Goal: Transaction & Acquisition: Purchase product/service

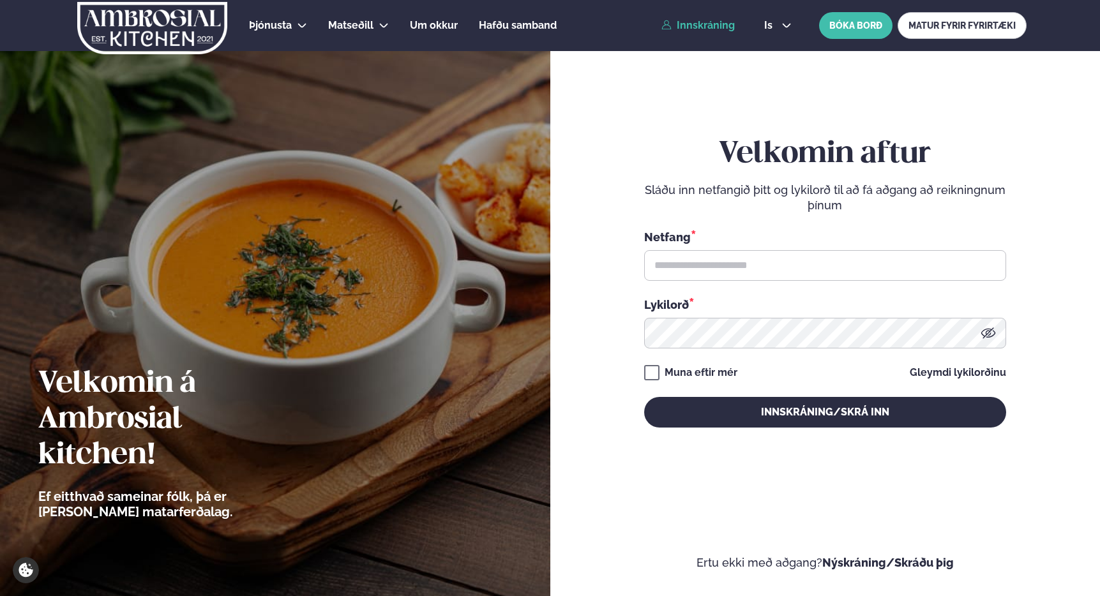
click at [734, 247] on div "Netfang *" at bounding box center [825, 255] width 362 height 52
click at [735, 262] on input "text" at bounding box center [825, 265] width 362 height 31
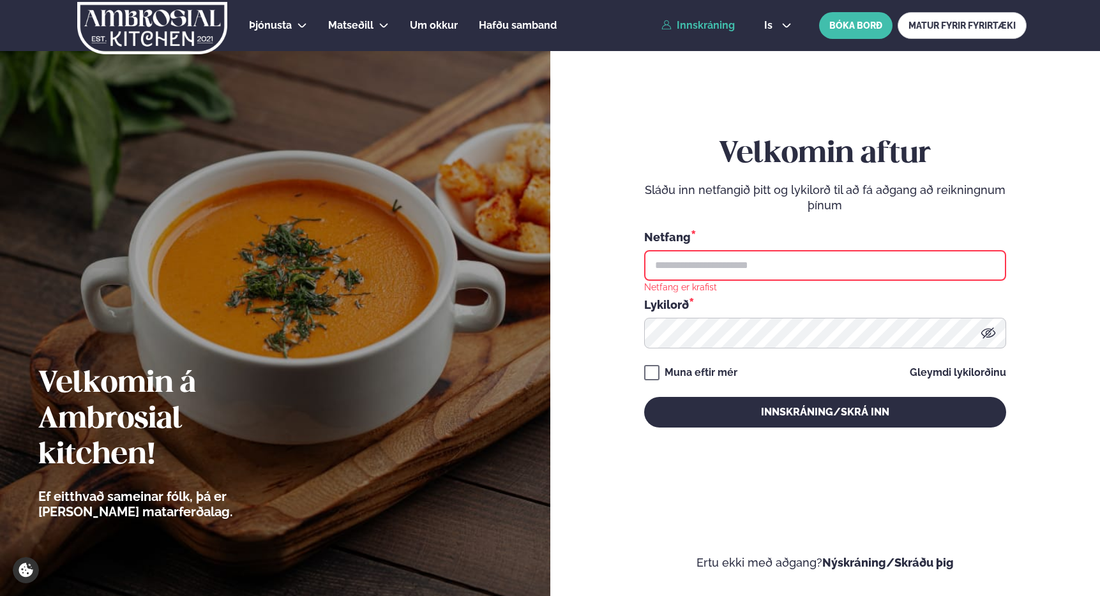
type input "**********"
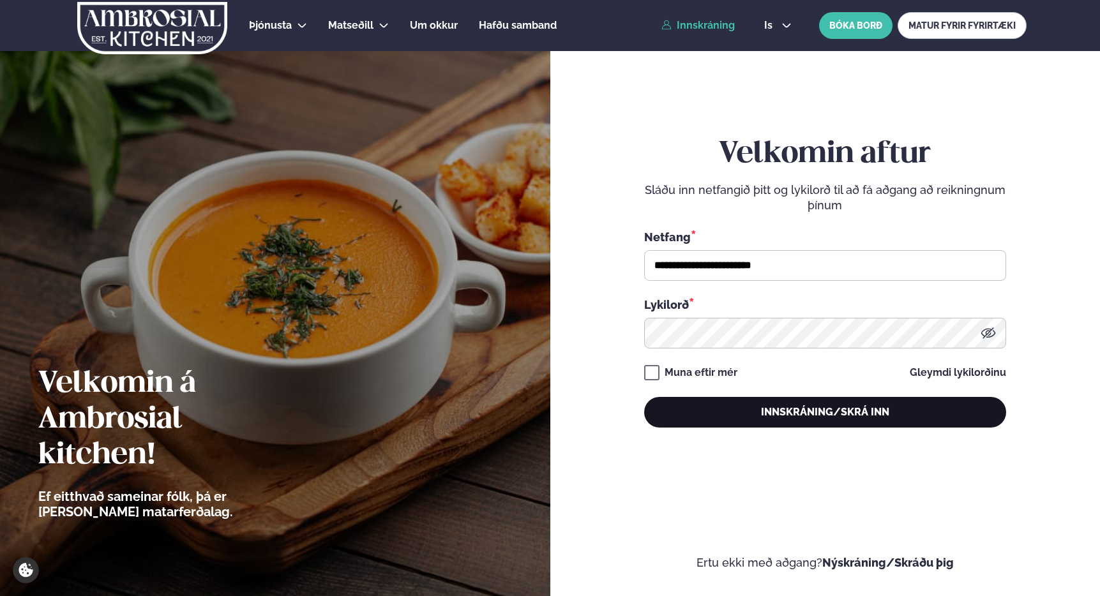
click at [789, 413] on button "Innskráning/Skrá inn" at bounding box center [825, 412] width 362 height 31
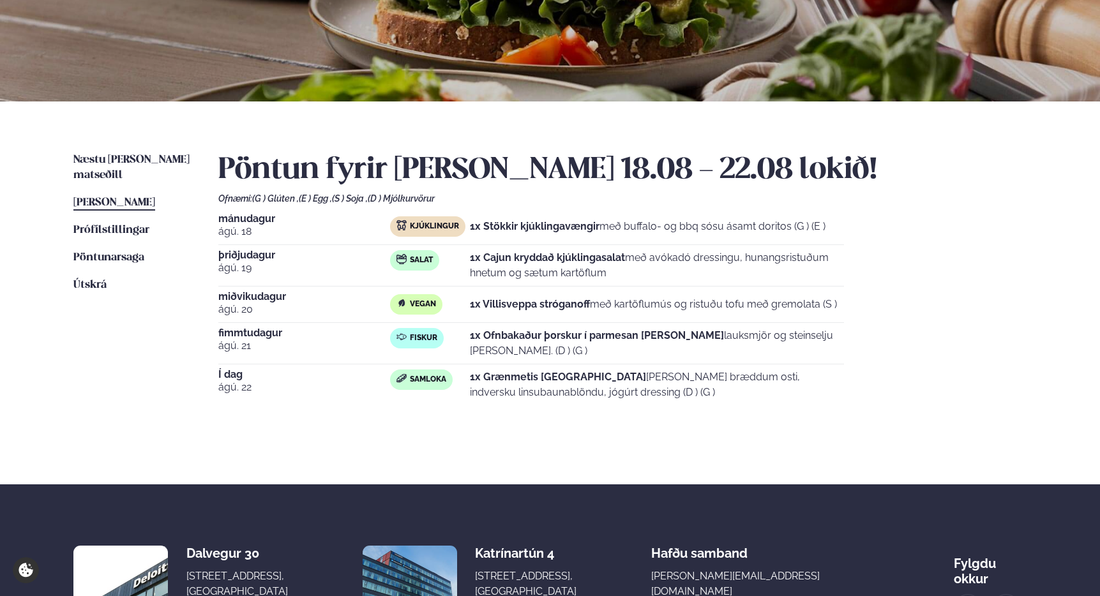
scroll to position [201, 0]
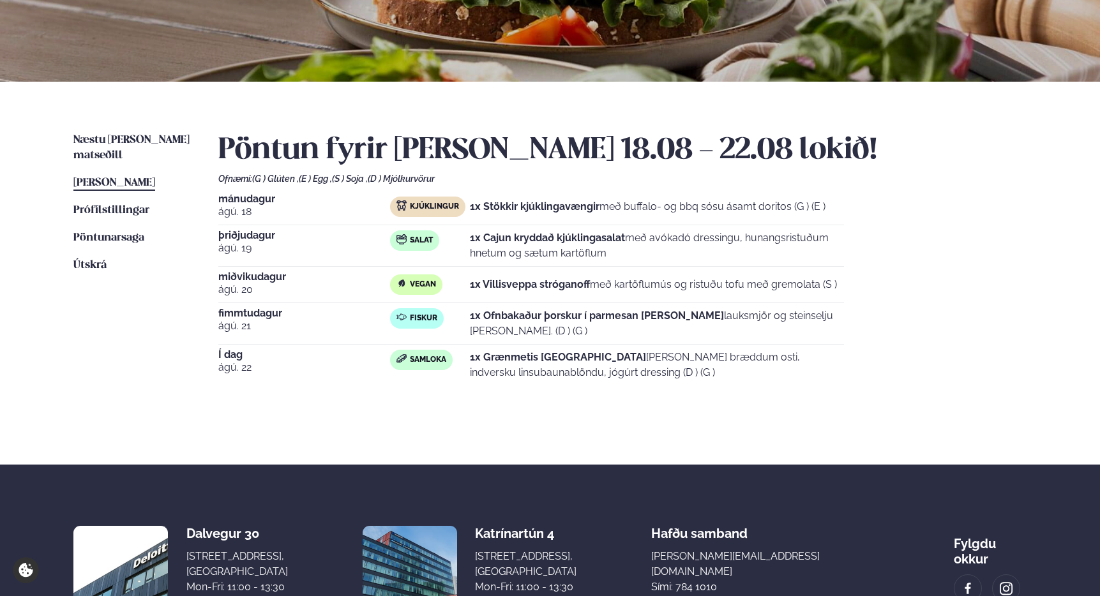
click at [576, 360] on strong "1x Grænmetis [GEOGRAPHIC_DATA]" at bounding box center [558, 357] width 176 height 12
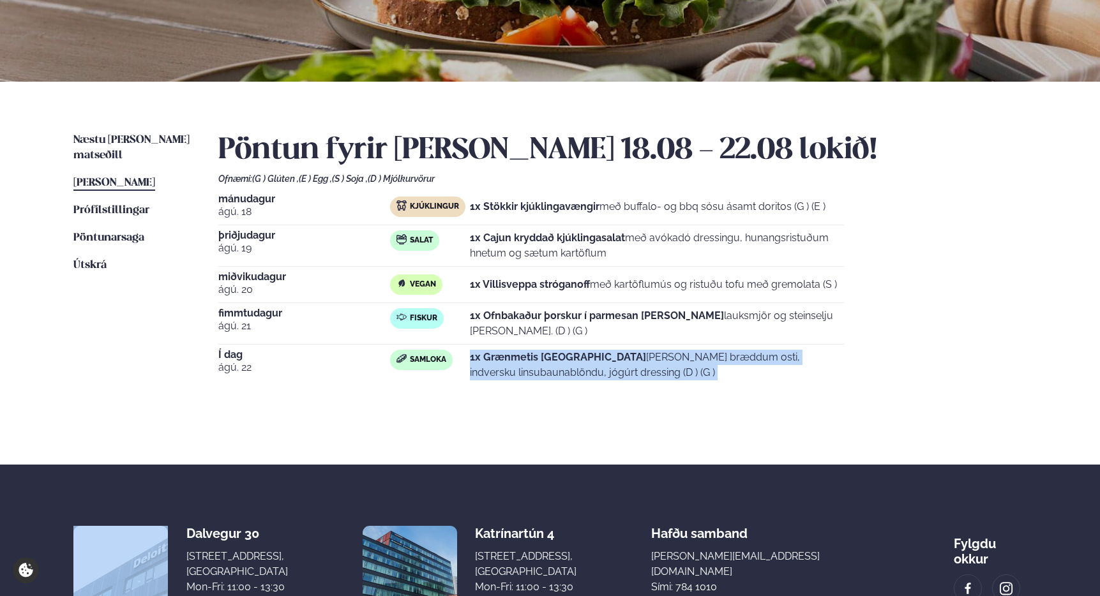
click at [576, 360] on strong "1x Grænmetis [GEOGRAPHIC_DATA]" at bounding box center [558, 357] width 176 height 12
click at [123, 178] on span "[PERSON_NAME]" at bounding box center [114, 183] width 82 height 11
click at [151, 178] on span "[PERSON_NAME]" at bounding box center [114, 183] width 82 height 11
click at [125, 137] on span "Næstu [PERSON_NAME] matseðill" at bounding box center [131, 148] width 116 height 26
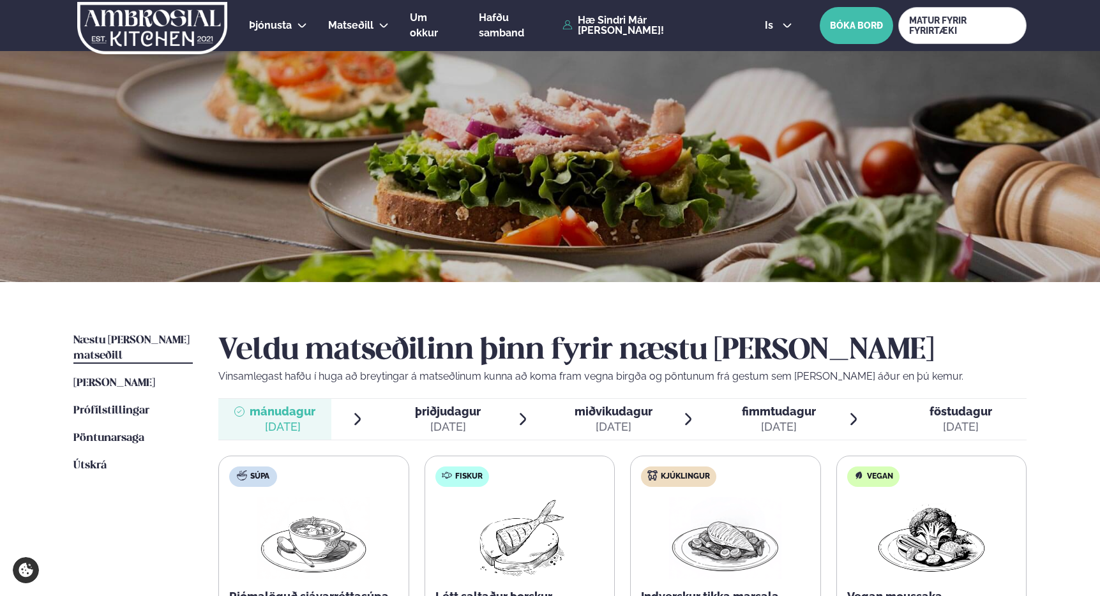
click at [109, 533] on ul "Næstu [PERSON_NAME] matseðill Næsta vika [PERSON_NAME] matseðill [PERSON_NAME] …" at bounding box center [132, 552] width 119 height 439
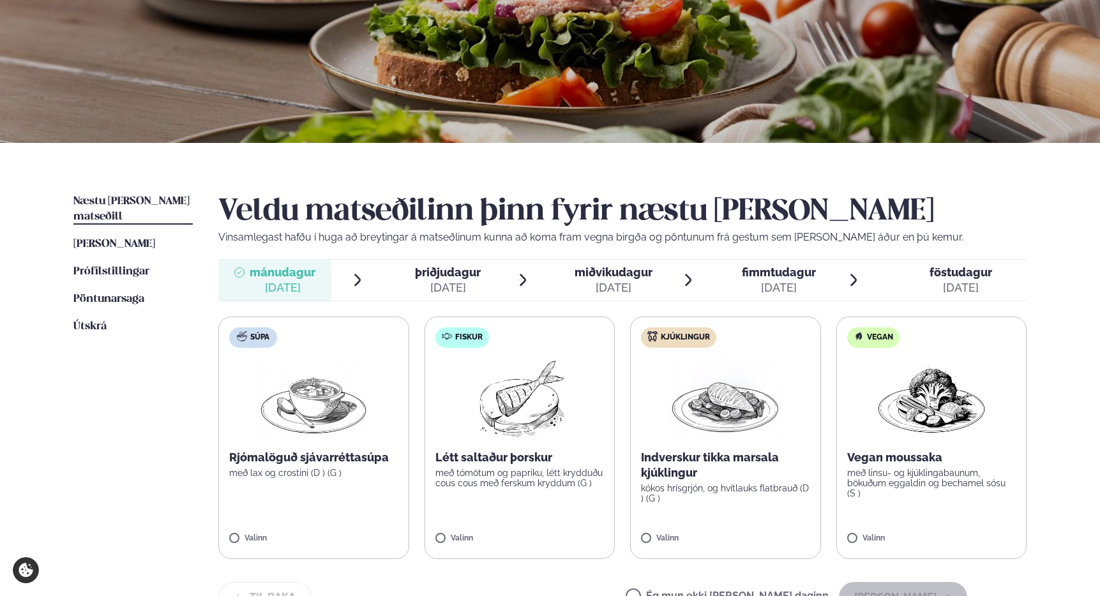
scroll to position [159, 0]
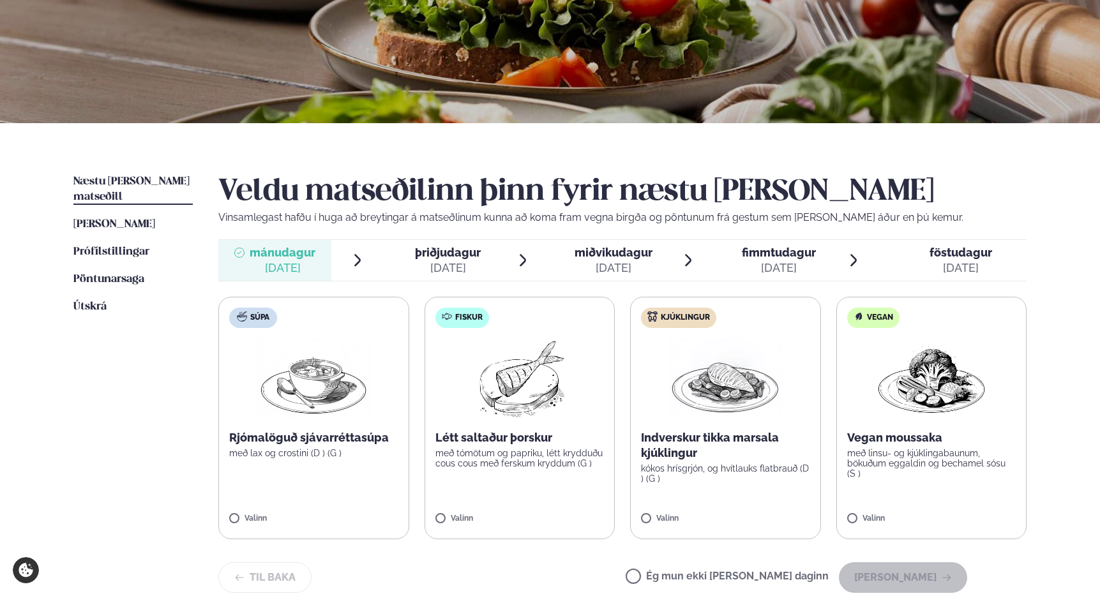
click at [736, 399] on img at bounding box center [725, 379] width 112 height 82
click at [738, 398] on img at bounding box center [725, 379] width 112 height 82
click at [743, 473] on p "kókos hrísgrjón, og hvítlauks flatbrauð (D ) (G )" at bounding box center [725, 474] width 169 height 20
click at [727, 542] on div "Veldu matseðilinn þinn fyrir næstu [PERSON_NAME] Vinsamlegast hafðu í huga að b…" at bounding box center [622, 393] width 809 height 439
click at [727, 460] on div "Indverskur tikka marsala kjúklingur kókos hrísgrjón, og hvítlauks flatbrauð (D …" at bounding box center [725, 457] width 169 height 54
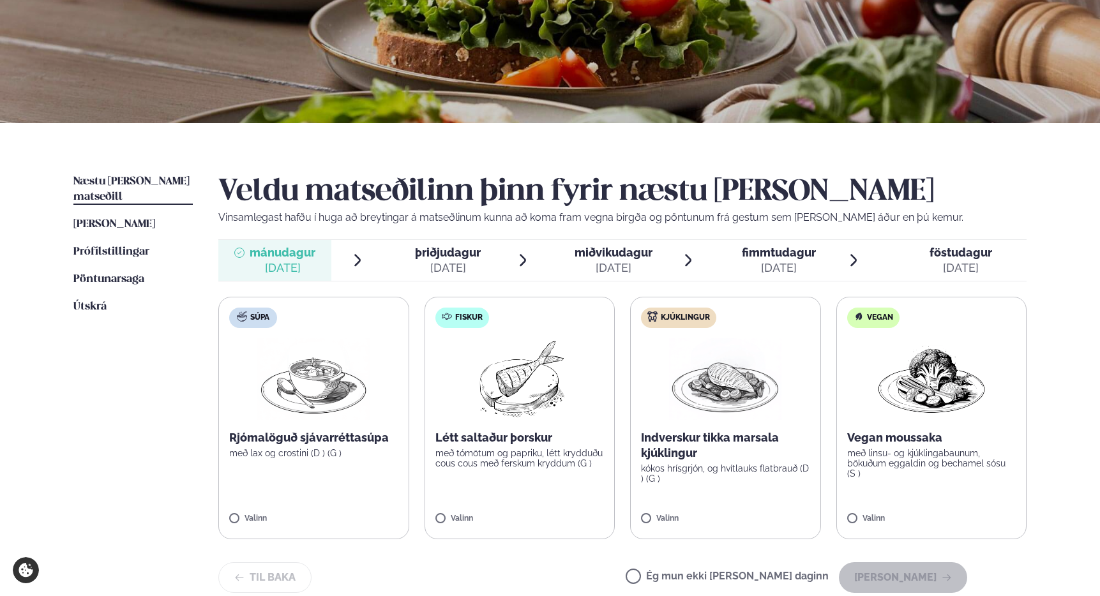
click at [727, 460] on p "Indverskur tikka marsala kjúklingur" at bounding box center [725, 445] width 169 height 31
click at [902, 573] on button "[PERSON_NAME]" at bounding box center [903, 578] width 128 height 31
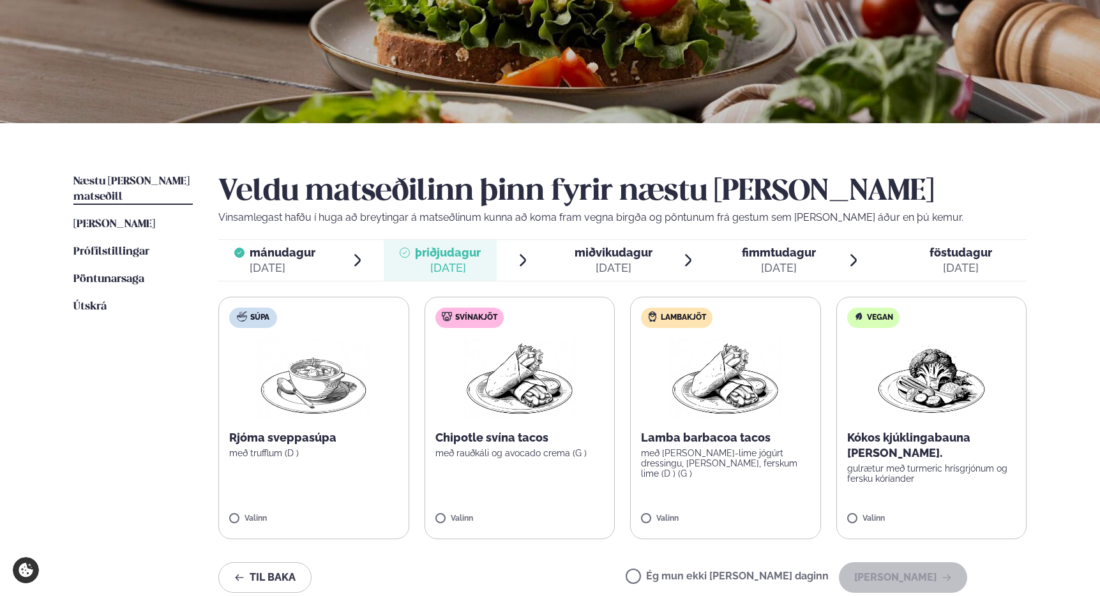
click at [964, 378] on img at bounding box center [932, 379] width 112 height 82
click at [916, 464] on p "gulrætur með turmeric hrísgrjónum og fersku kóríander" at bounding box center [931, 474] width 169 height 20
click at [907, 585] on button "[PERSON_NAME]" at bounding box center [903, 578] width 128 height 31
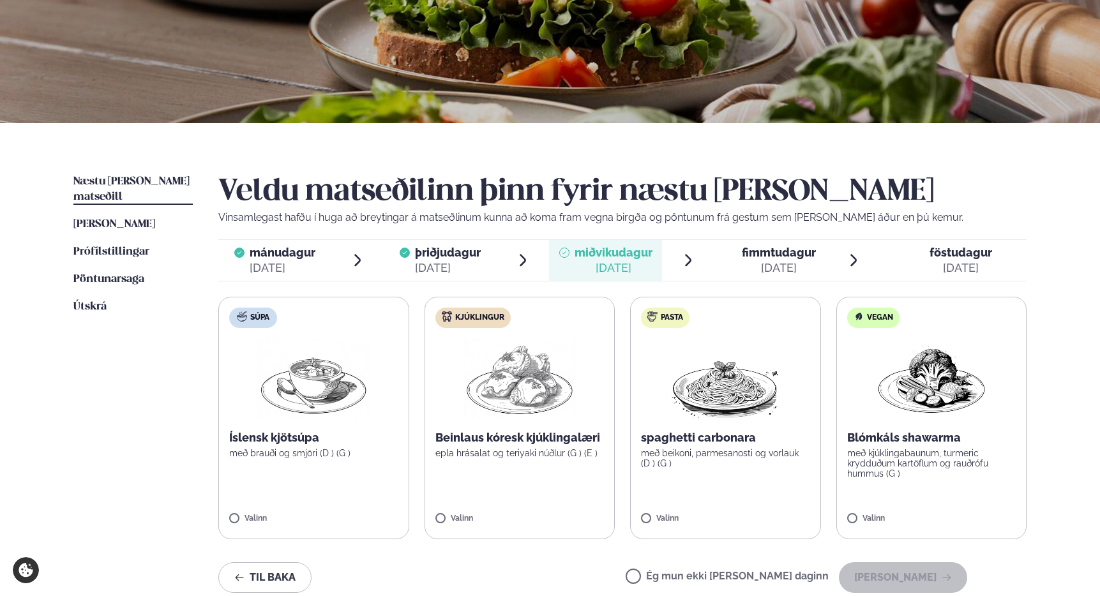
click at [540, 406] on img at bounding box center [520, 379] width 112 height 82
click at [911, 575] on button "[PERSON_NAME]" at bounding box center [903, 578] width 128 height 31
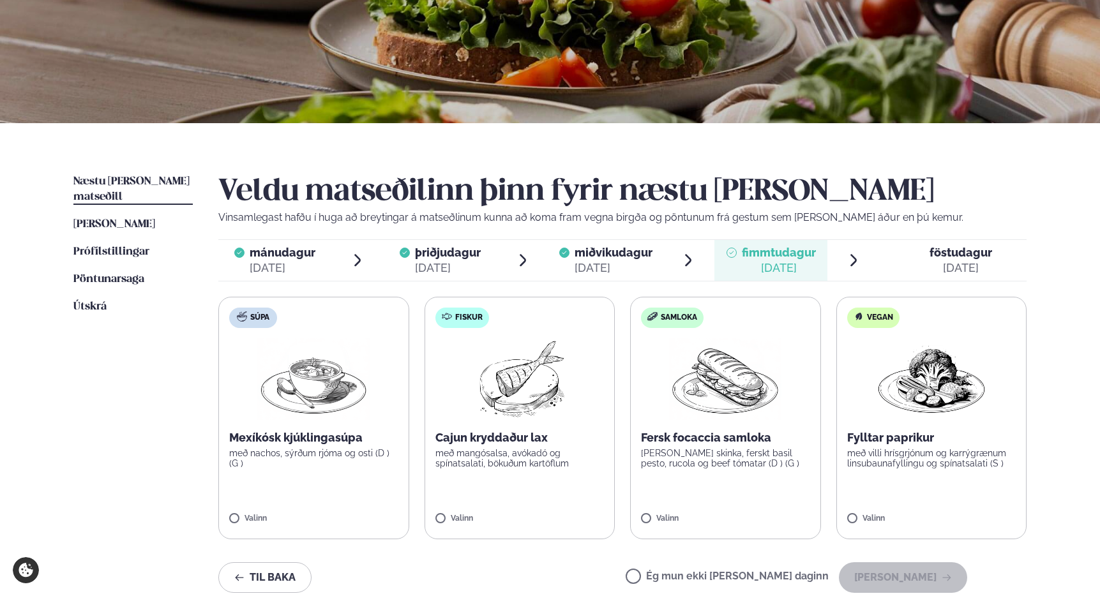
click at [499, 388] on img at bounding box center [519, 379] width 113 height 82
click at [305, 390] on img at bounding box center [313, 379] width 112 height 82
click at [482, 504] on div at bounding box center [482, 513] width 49 height 26
click at [482, 519] on icon at bounding box center [482, 513] width 13 height 13
click at [314, 393] on img at bounding box center [313, 379] width 112 height 82
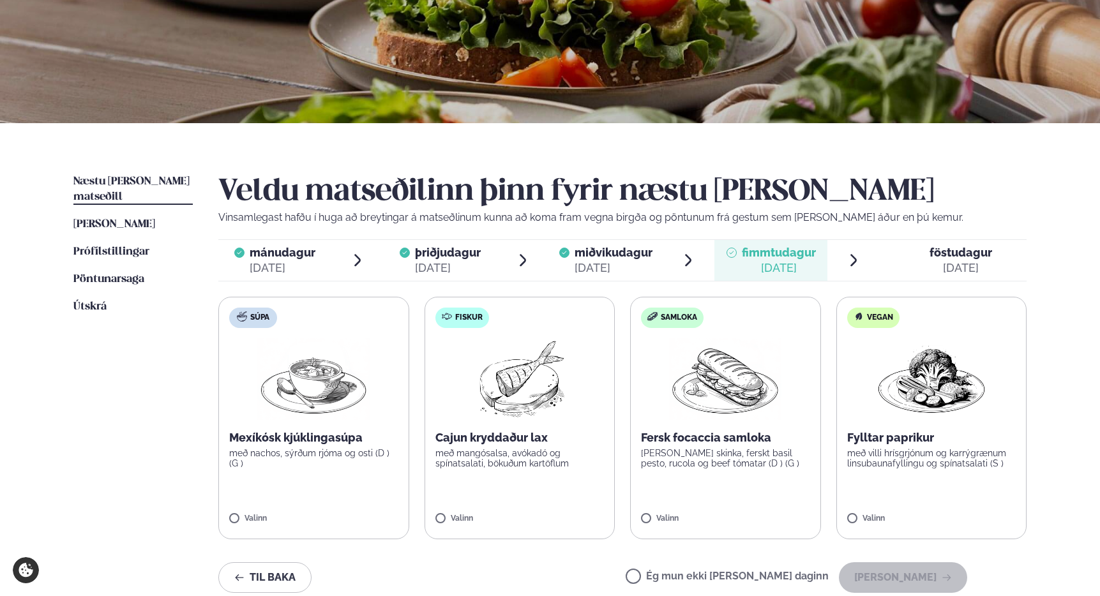
click at [324, 405] on img at bounding box center [313, 379] width 112 height 82
click at [888, 573] on button "[PERSON_NAME]" at bounding box center [903, 578] width 128 height 31
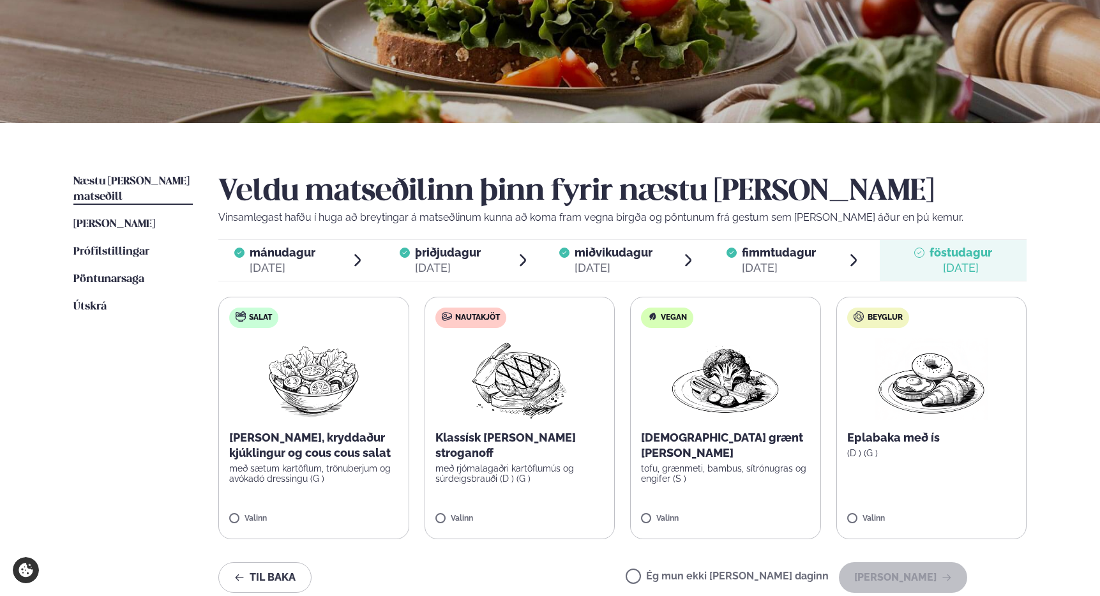
click at [740, 388] on img at bounding box center [725, 379] width 112 height 82
drag, startPoint x: 933, startPoint y: 570, endPoint x: 703, endPoint y: 525, distance: 235.0
click at [703, 525] on div "Veldu matseðilinn þinn fyrir næstu [PERSON_NAME] Vinsamlegast hafðu í huga að b…" at bounding box center [622, 393] width 809 height 439
click at [687, 508] on icon at bounding box center [688, 513] width 13 height 13
click at [915, 570] on button "[PERSON_NAME]" at bounding box center [903, 578] width 128 height 31
